Goal: Check status: Check status

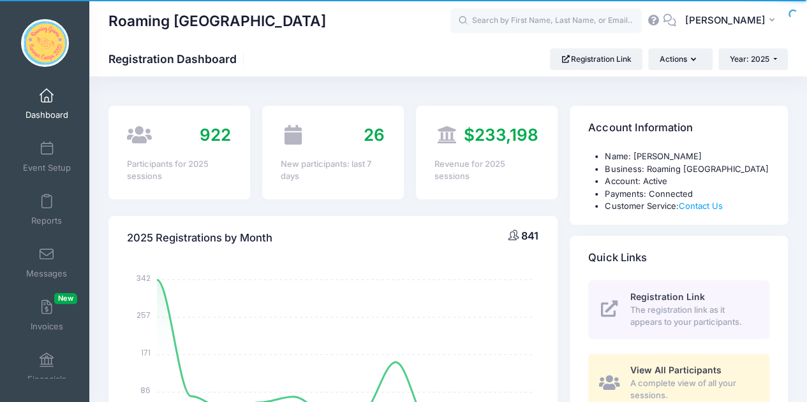
select select
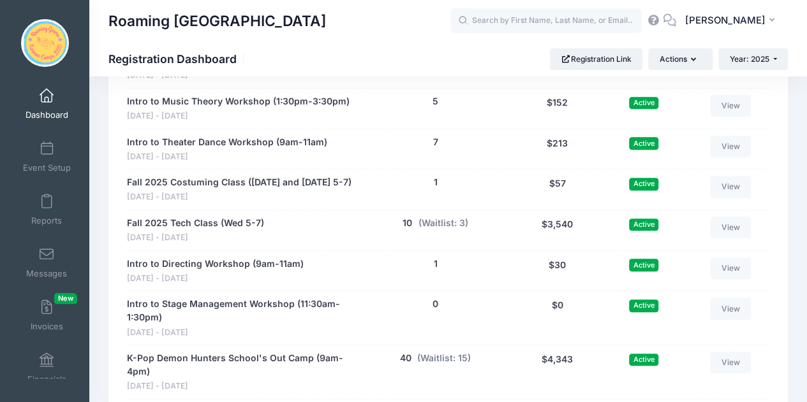
scroll to position [2781, 0]
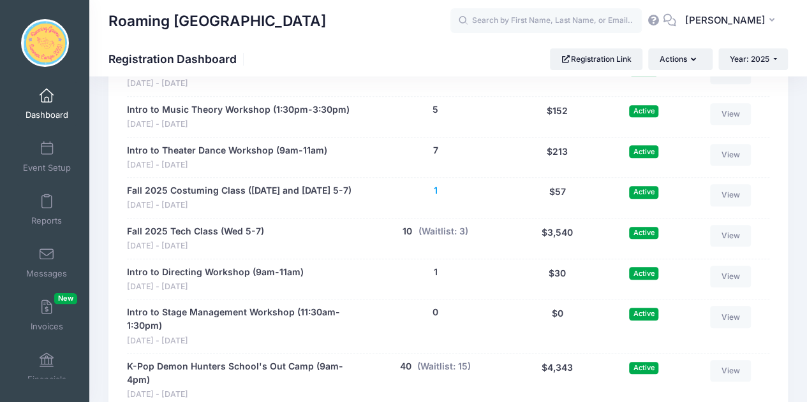
click at [436, 184] on button "1" at bounding box center [435, 190] width 4 height 13
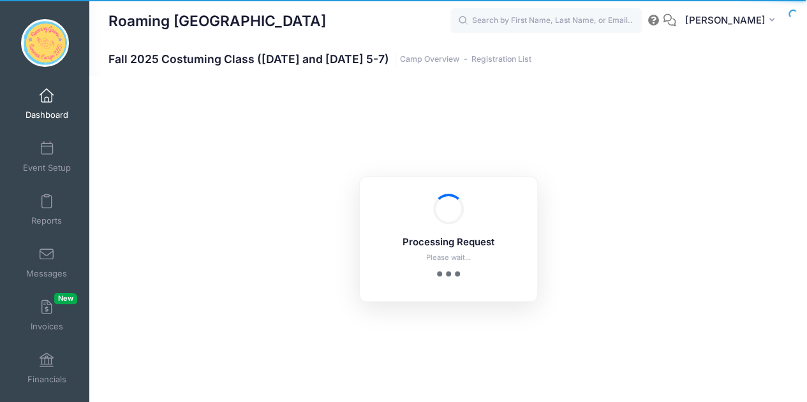
select select "10"
